Goal: Task Accomplishment & Management: Use online tool/utility

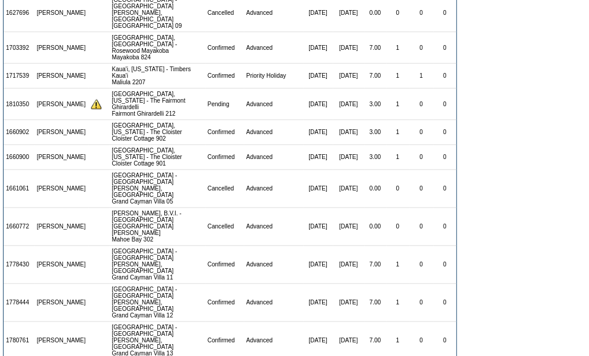
scroll to position [360, 0]
drag, startPoint x: 33, startPoint y: 92, endPoint x: 4, endPoint y: 93, distance: 29.1
click at [4, 93] on td "1810350" at bounding box center [19, 104] width 31 height 31
copy td "1810350"
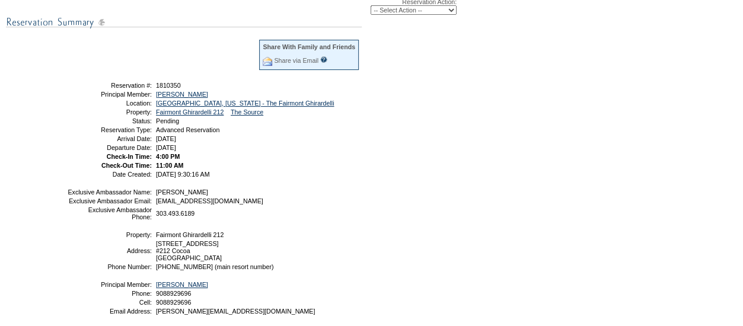
scroll to position [176, 0]
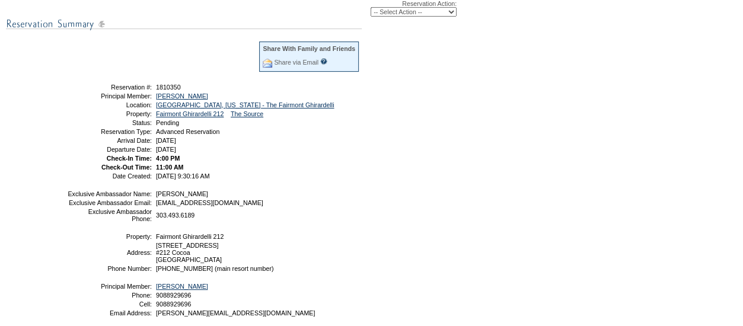
click at [424, 12] on select "-- Select Action -- Modify Reservation Dates Modify Reservation Cost Modify Occ…" at bounding box center [414, 11] width 86 height 9
select select "ConfirmRes"
click at [371, 8] on select "-- Select Action -- Modify Reservation Dates Modify Reservation Cost Modify Occ…" at bounding box center [414, 11] width 86 height 9
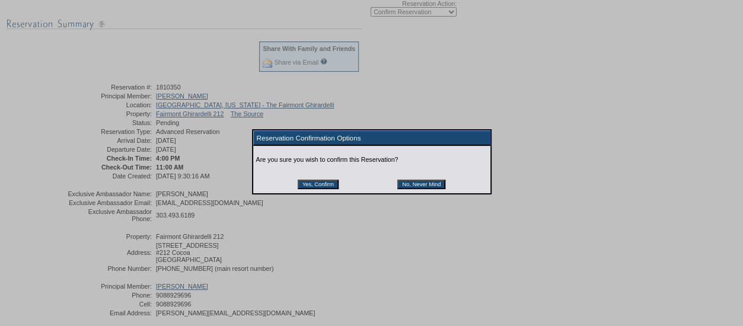
click at [325, 186] on input "Yes, Confirm" at bounding box center [318, 184] width 41 height 9
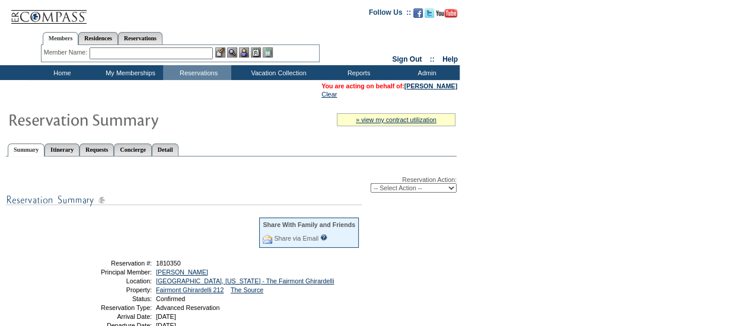
click at [183, 52] on input "text" at bounding box center [151, 53] width 123 height 12
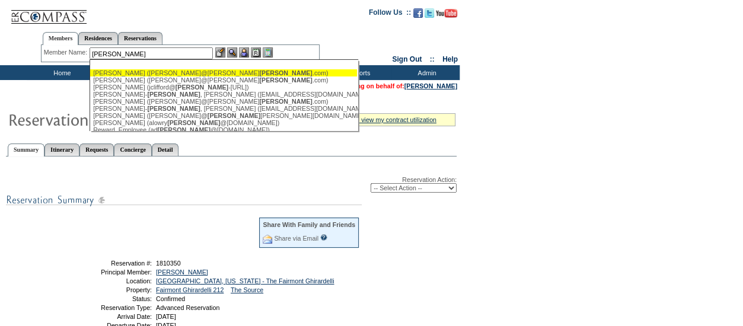
type input "smith"
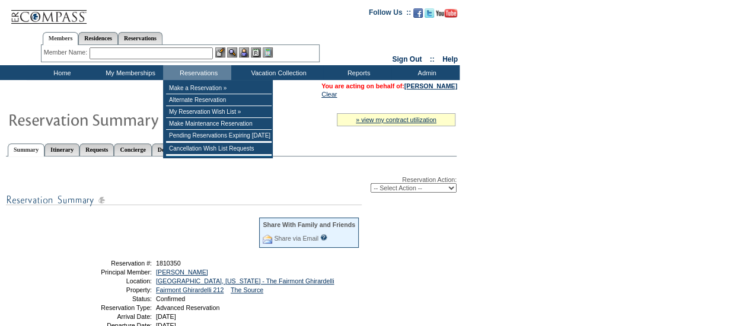
click at [180, 52] on input "text" at bounding box center [151, 53] width 123 height 12
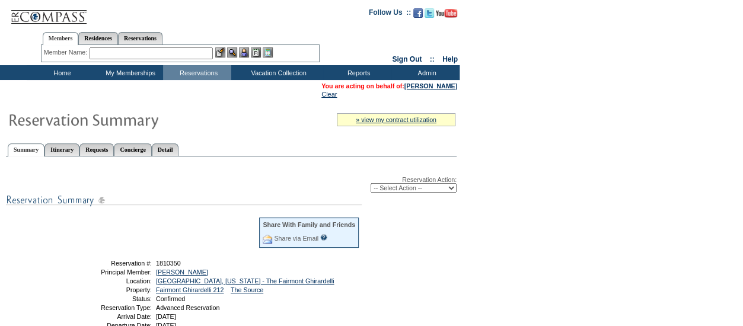
click at [154, 49] on input "text" at bounding box center [151, 53] width 123 height 12
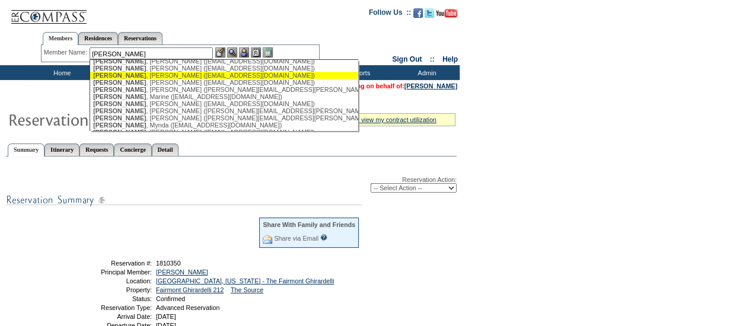
scroll to position [382, 0]
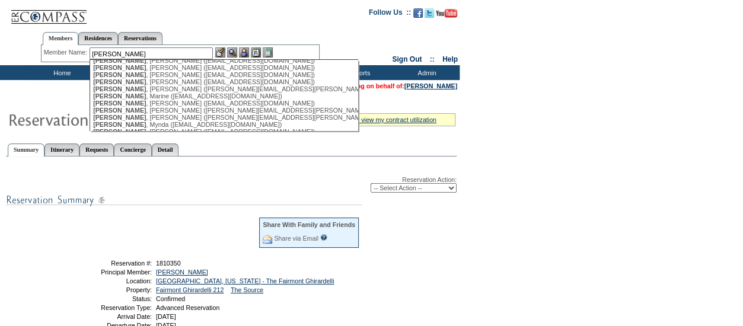
type input "smith"
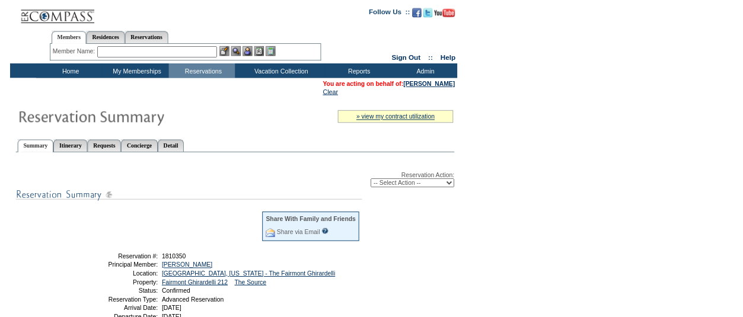
scroll to position [0, 0]
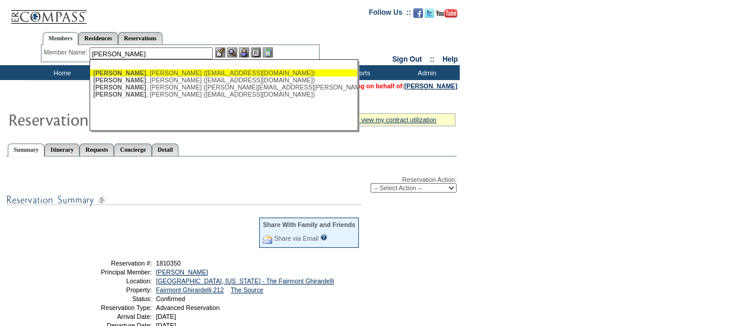
type input "nelligan"
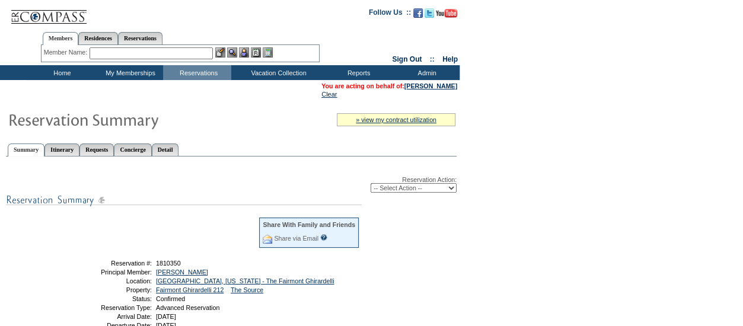
click at [184, 52] on input "text" at bounding box center [151, 53] width 123 height 12
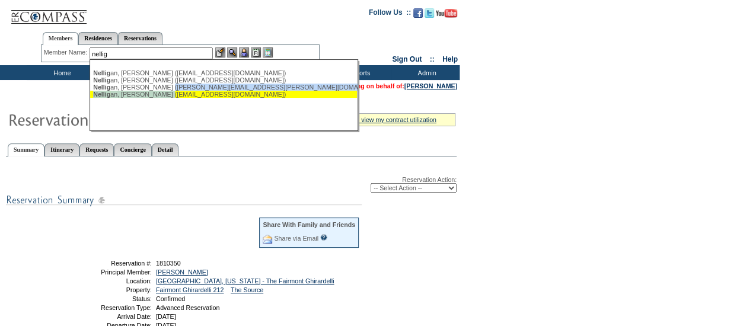
click at [174, 95] on ul "Nellig an, John (jnelligan@m2gh.com) Nellig an, Laurel (Laureljanderson@hotmail…" at bounding box center [223, 83] width 267 height 34
click at [174, 95] on div "Nellig an, Steve (stevenelligan@gmail.com)" at bounding box center [223, 94] width 261 height 7
type input "Nelligan, Steve (stevenelligan@gmail.com)"
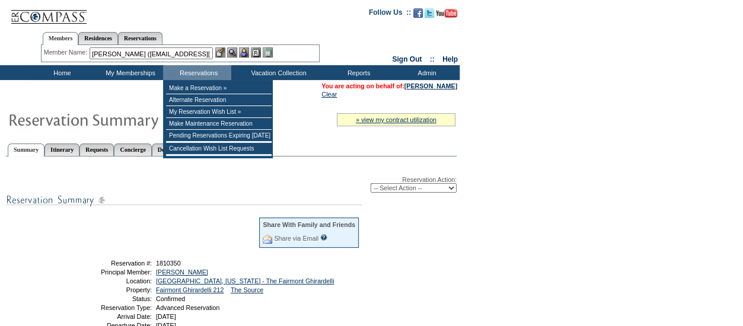
click at [244, 57] on img at bounding box center [244, 52] width 10 height 10
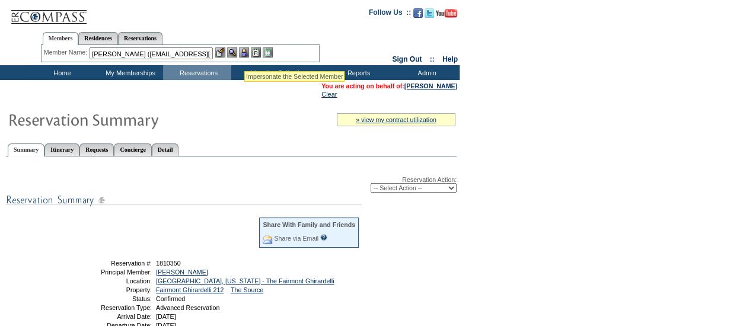
click at [237, 56] on img at bounding box center [232, 52] width 10 height 10
